Goal: Information Seeking & Learning: Learn about a topic

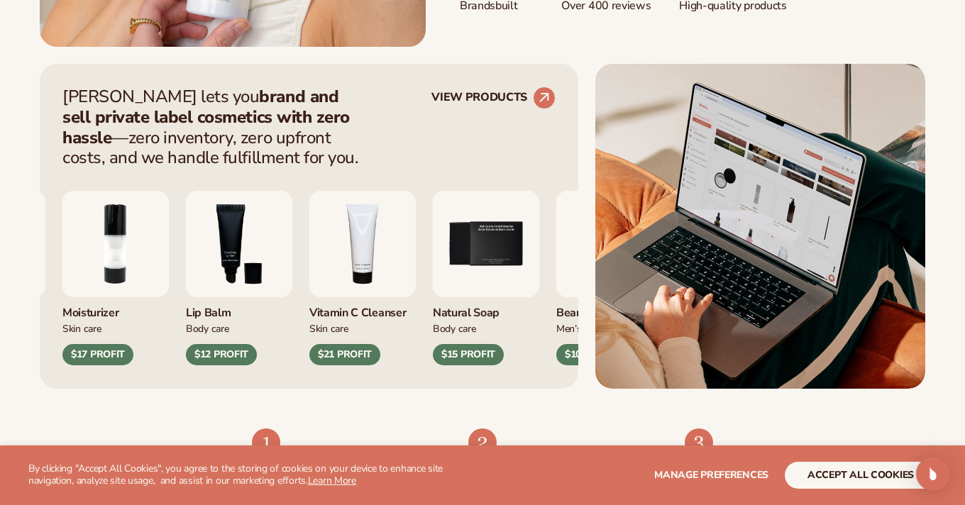
scroll to position [536, 0]
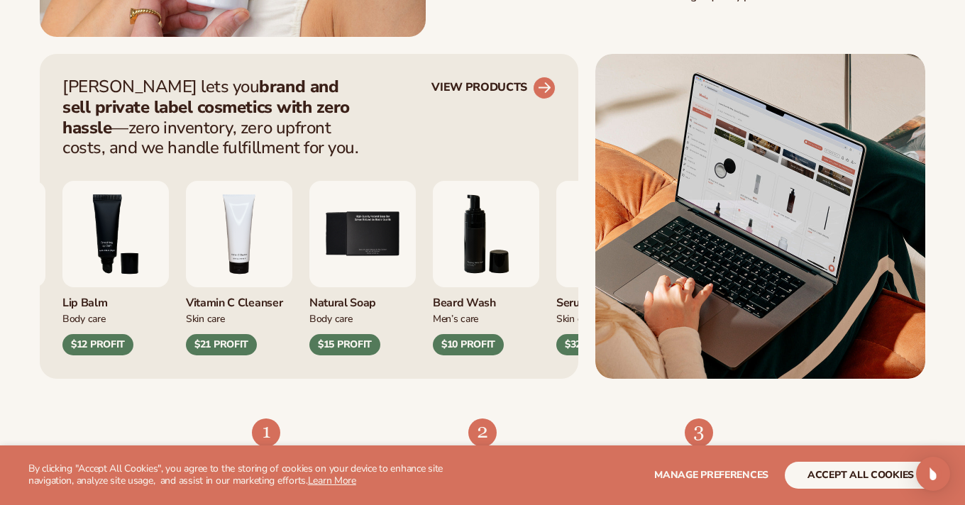
click at [543, 84] on circle at bounding box center [544, 87] width 31 height 31
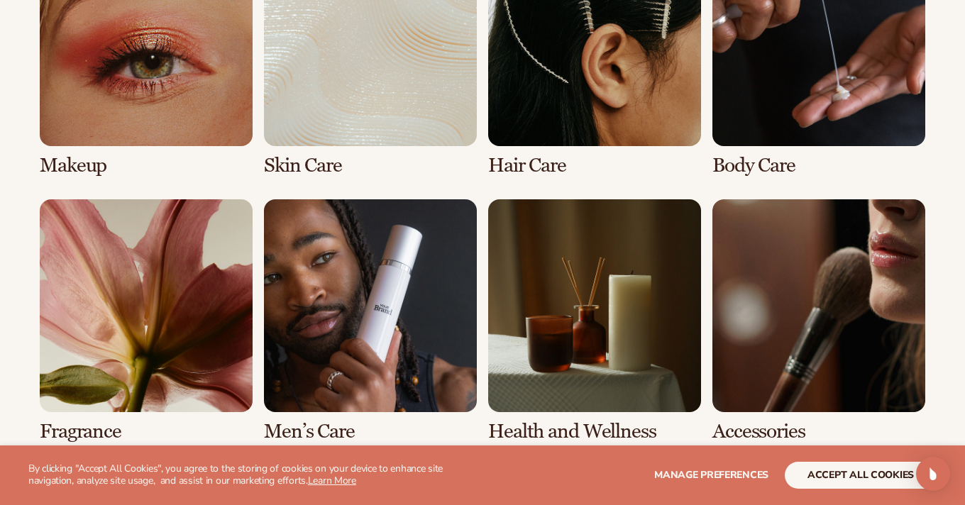
scroll to position [1178, 0]
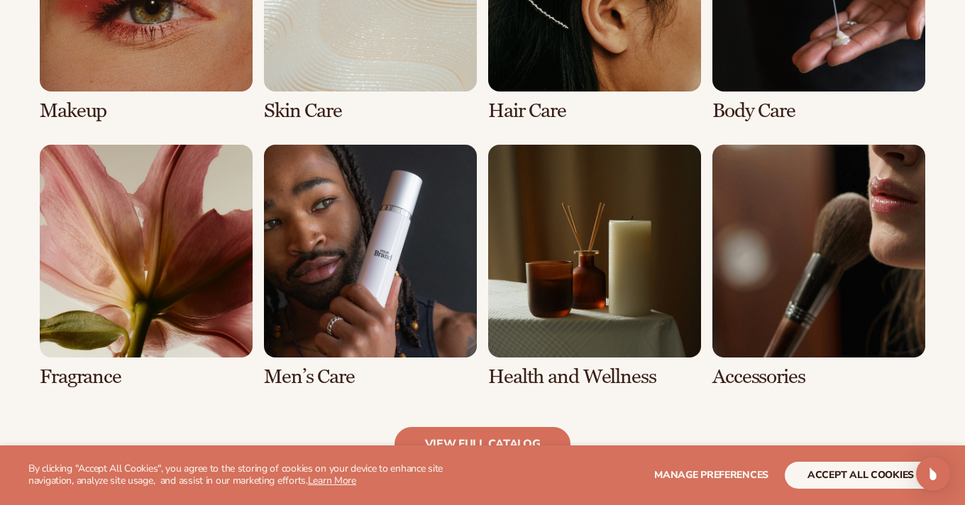
click at [566, 288] on link "7 / 8" at bounding box center [594, 266] width 213 height 243
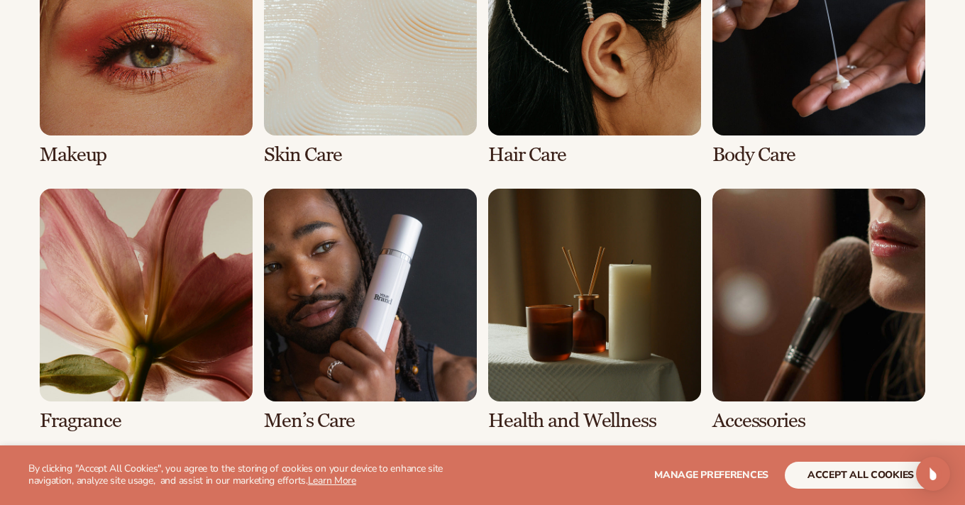
scroll to position [1183, 0]
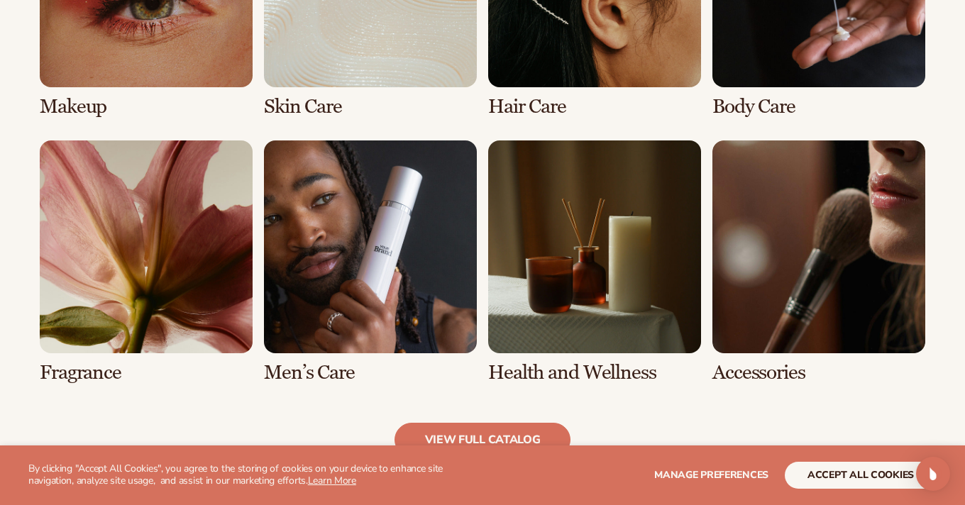
click at [73, 377] on link "5 / 8" at bounding box center [146, 261] width 213 height 243
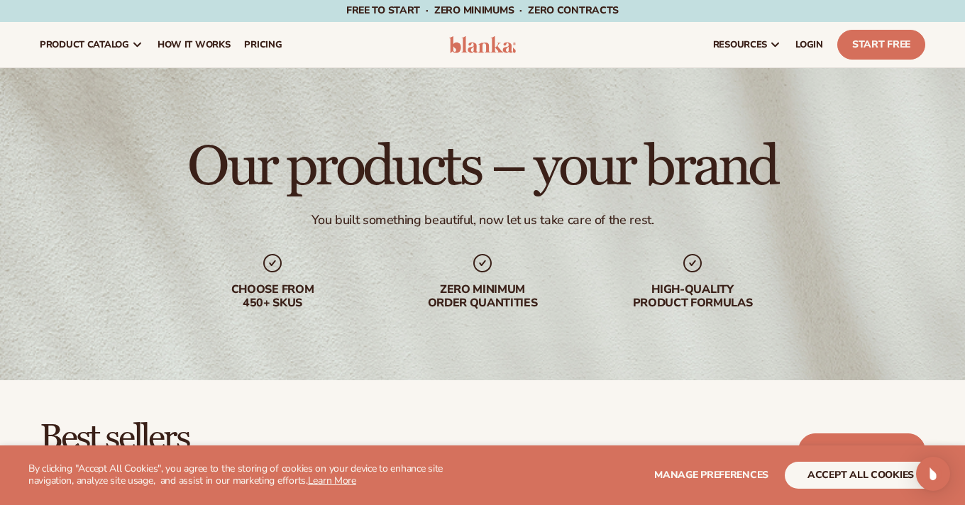
scroll to position [0, 0]
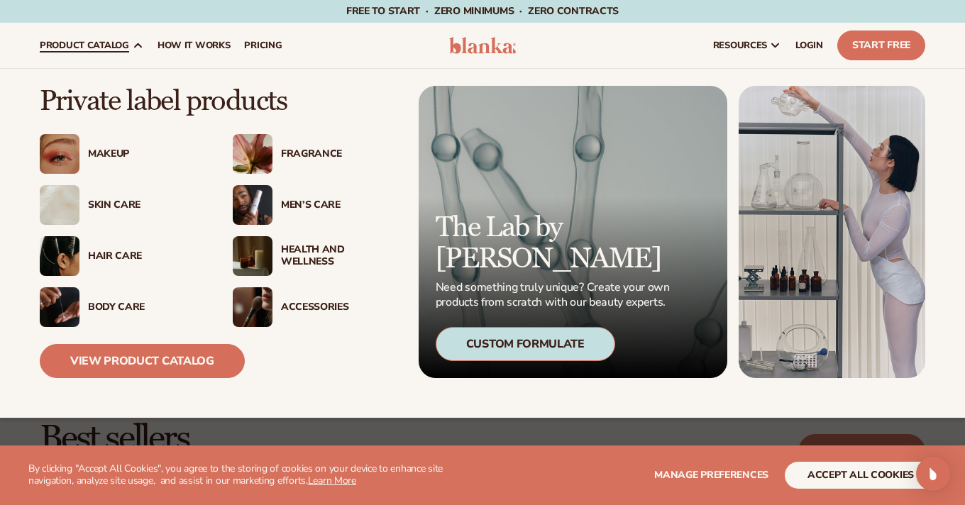
click at [293, 153] on div "Fragrance" at bounding box center [339, 154] width 116 height 12
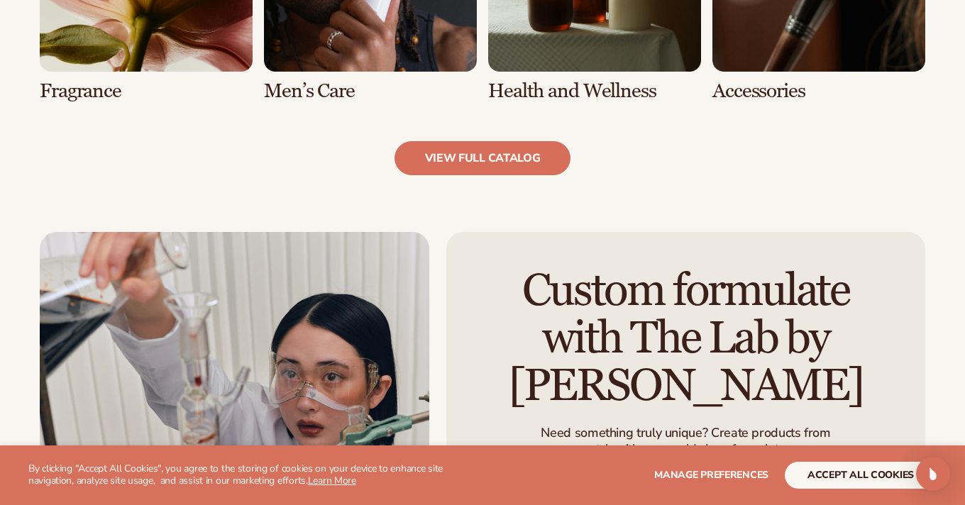
scroll to position [1480, 0]
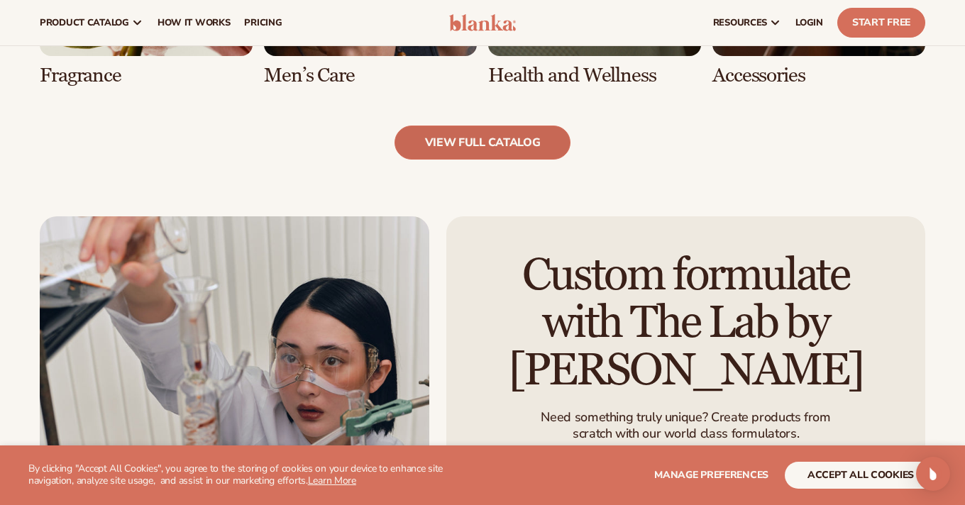
click at [502, 149] on link "view full catalog" at bounding box center [482, 143] width 177 height 34
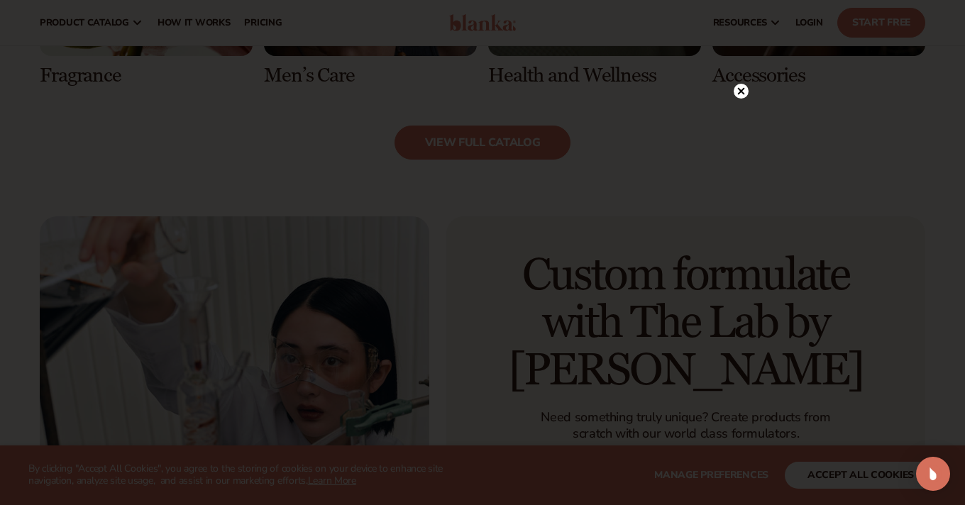
click at [740, 91] on icon at bounding box center [741, 90] width 7 height 7
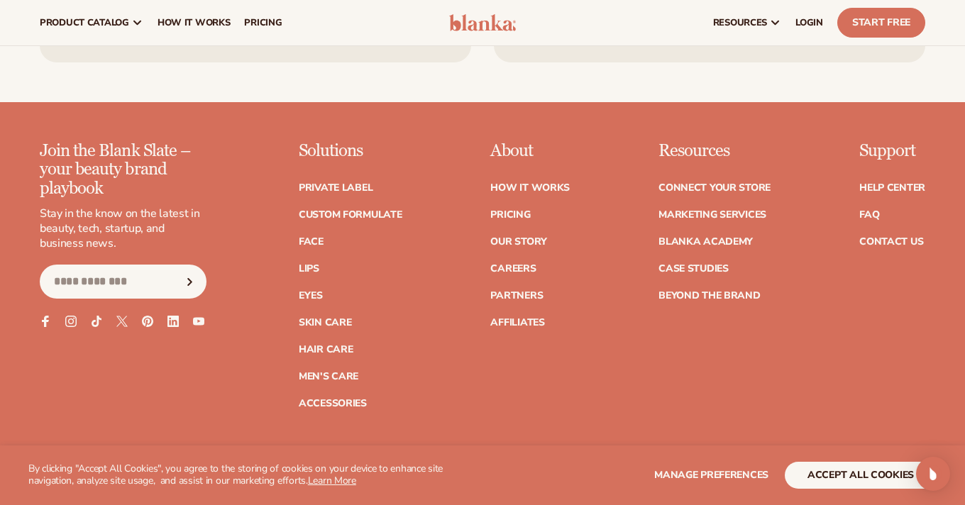
scroll to position [2400, 0]
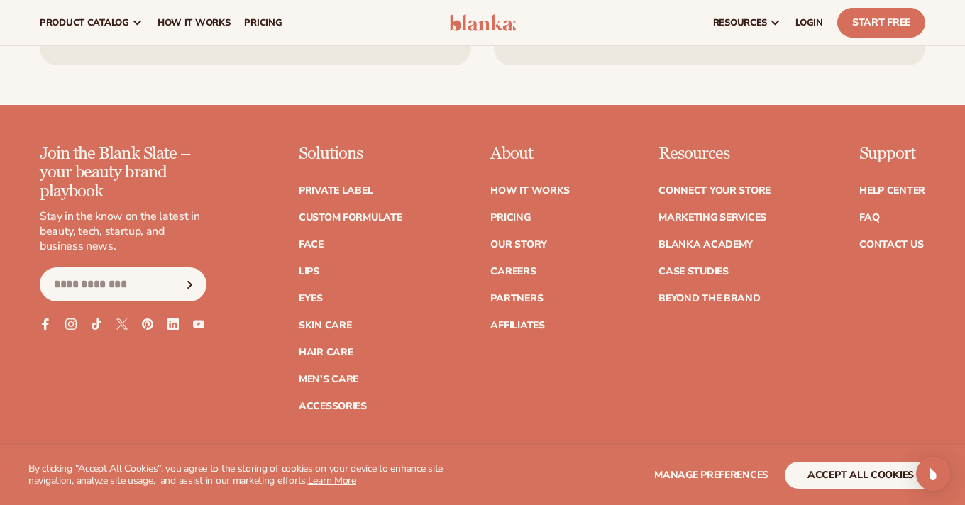
click at [879, 244] on link "Contact Us" at bounding box center [891, 245] width 64 height 10
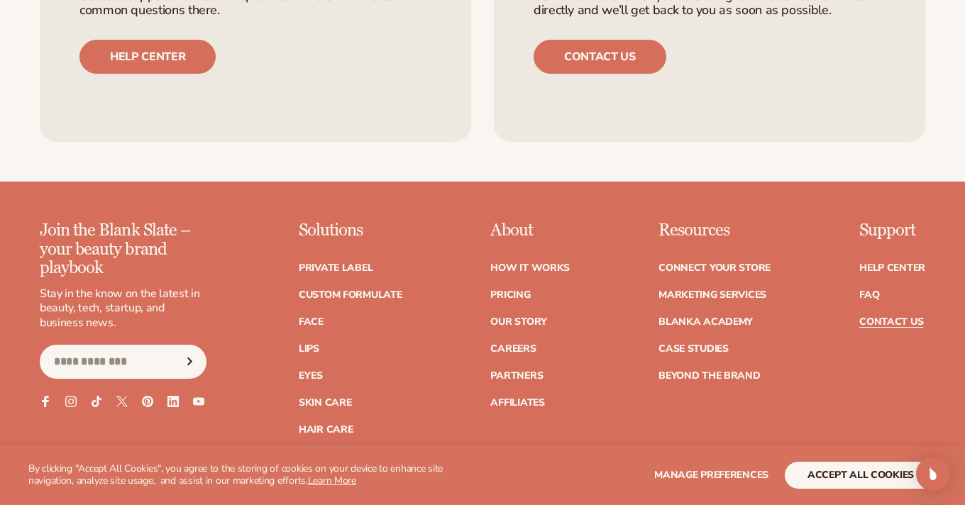
scroll to position [1144, 0]
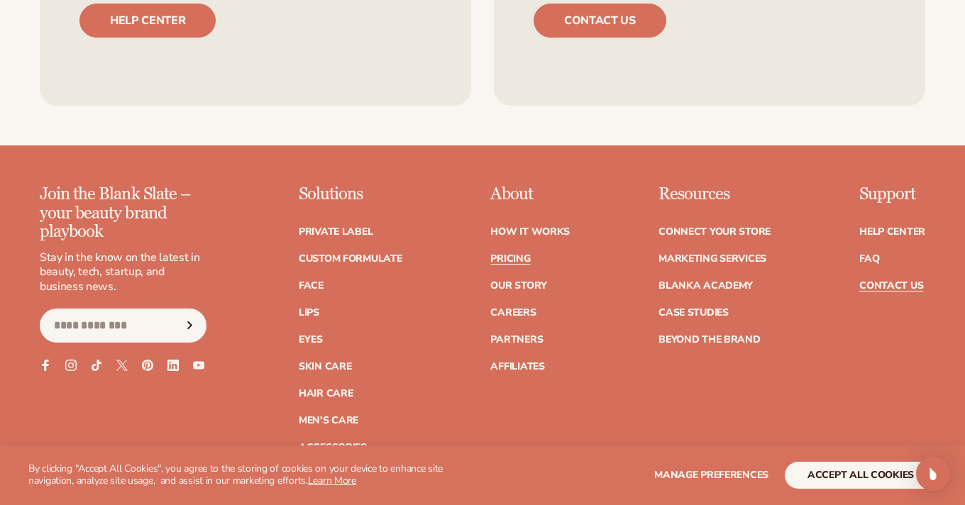
click at [507, 259] on link "Pricing" at bounding box center [510, 259] width 40 height 10
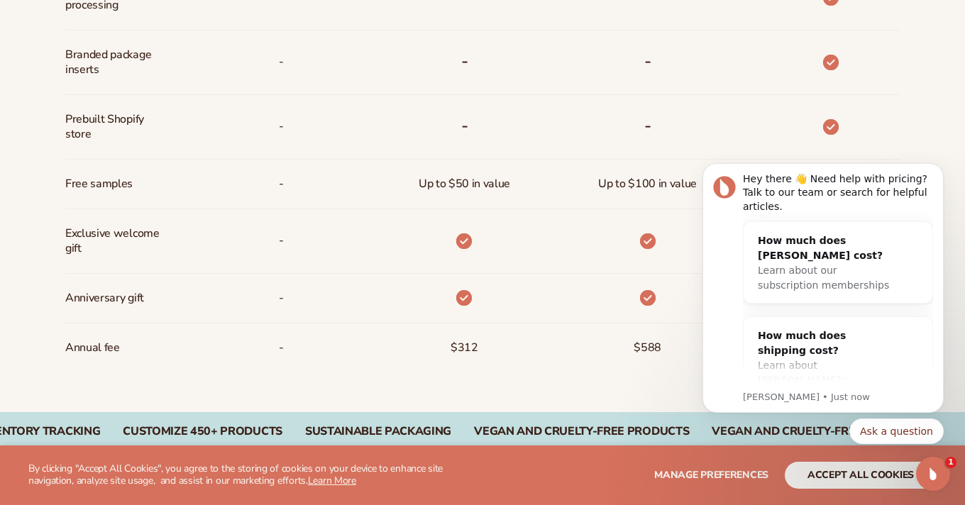
scroll to position [1060, 0]
